Goal: Task Accomplishment & Management: Manage account settings

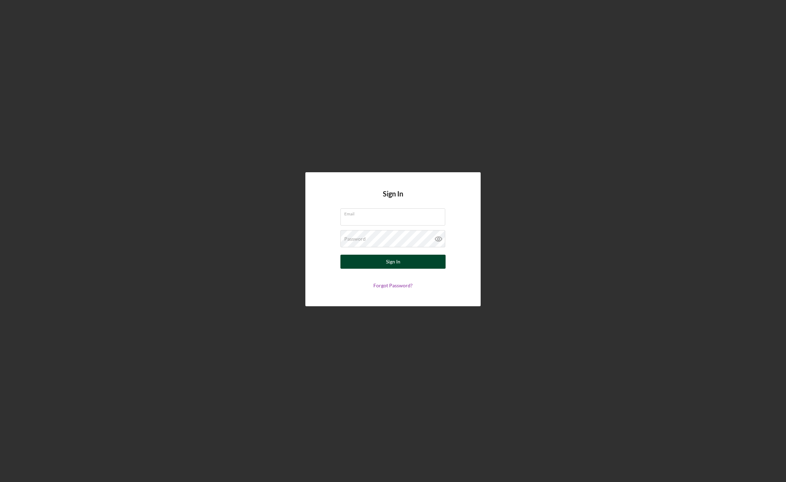
type input "[EMAIL_ADDRESS][DOMAIN_NAME]"
click at [382, 262] on button "Sign In" at bounding box center [392, 262] width 105 height 14
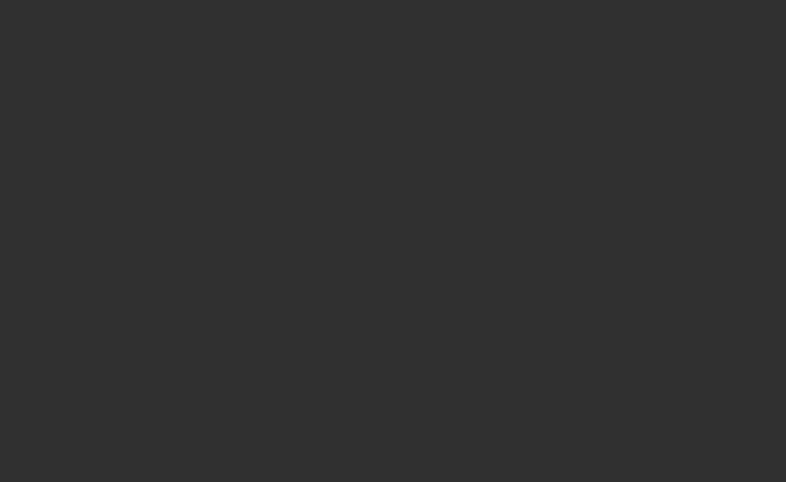
click at [382, 371] on div at bounding box center [393, 241] width 786 height 482
click at [116, 5] on div at bounding box center [393, 241] width 786 height 482
click at [198, 27] on div at bounding box center [393, 241] width 786 height 482
